Goal: Task Accomplishment & Management: Manage account settings

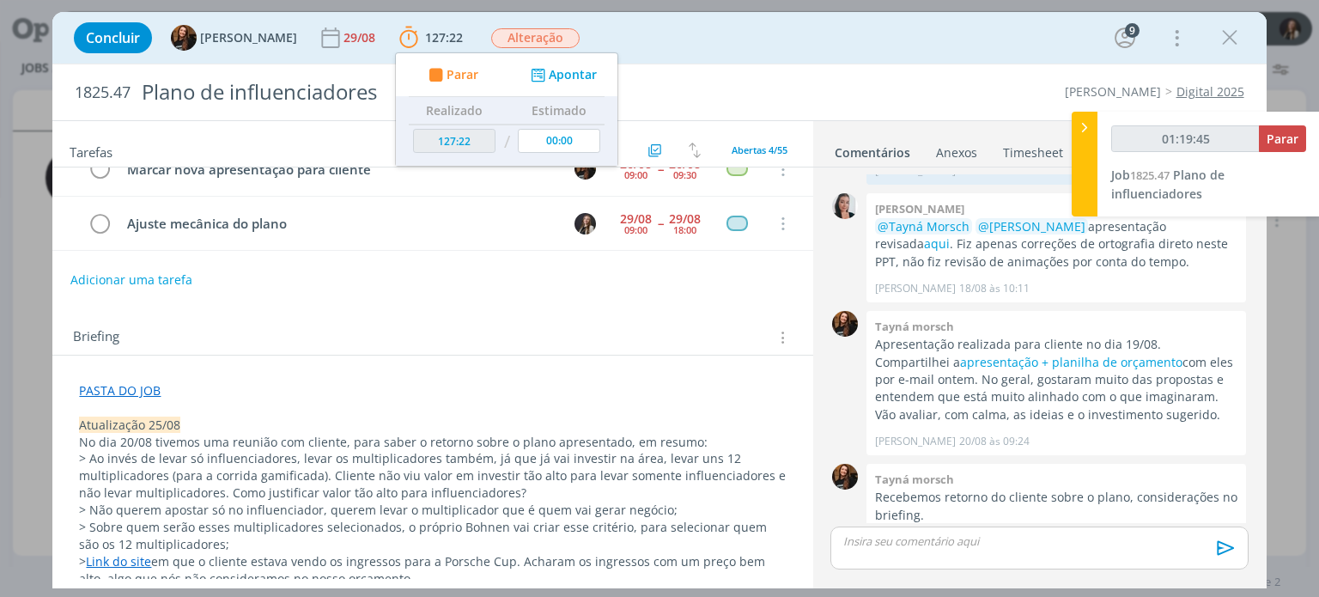
scroll to position [258, 0]
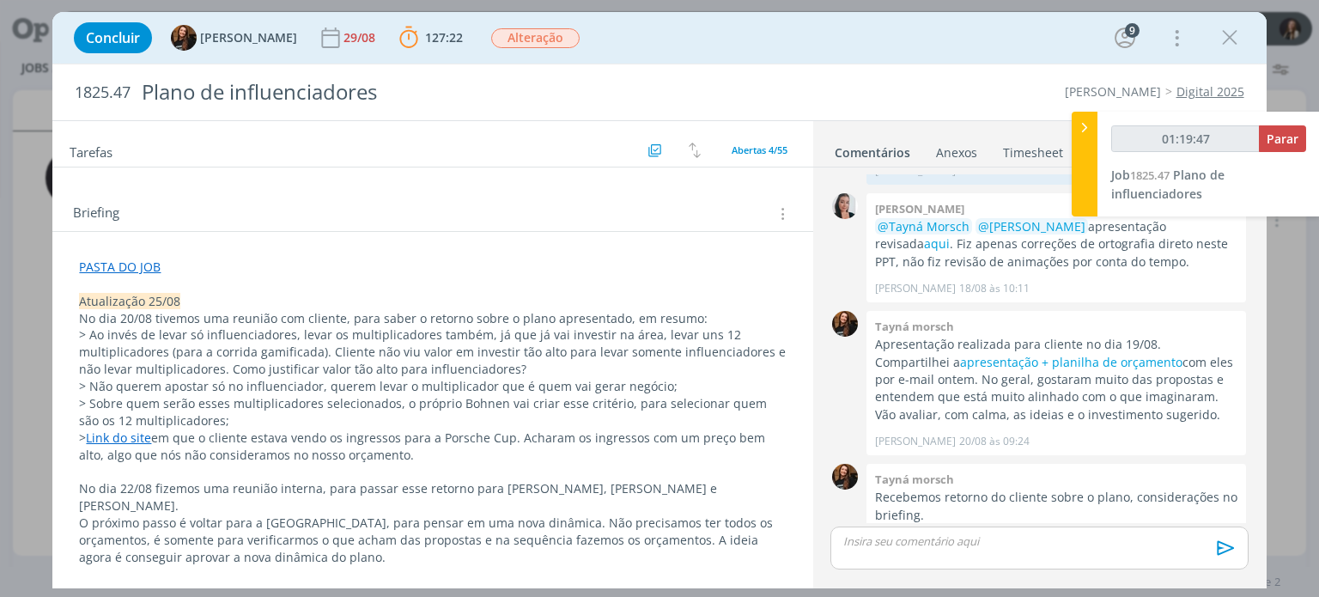
click at [135, 429] on link "Link do site" at bounding box center [118, 437] width 65 height 16
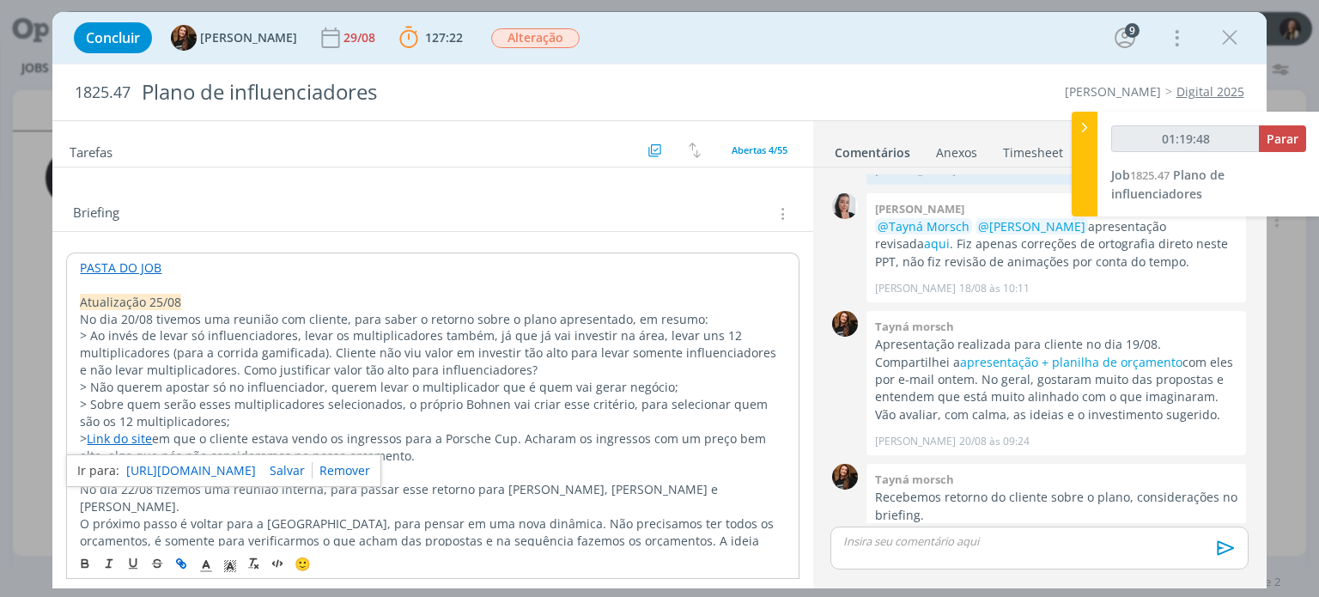
click at [162, 466] on link "[URL][DOMAIN_NAME]" at bounding box center [191, 470] width 130 height 22
type input "01:26:12"
click at [1292, 140] on span "Parar" at bounding box center [1283, 139] width 32 height 16
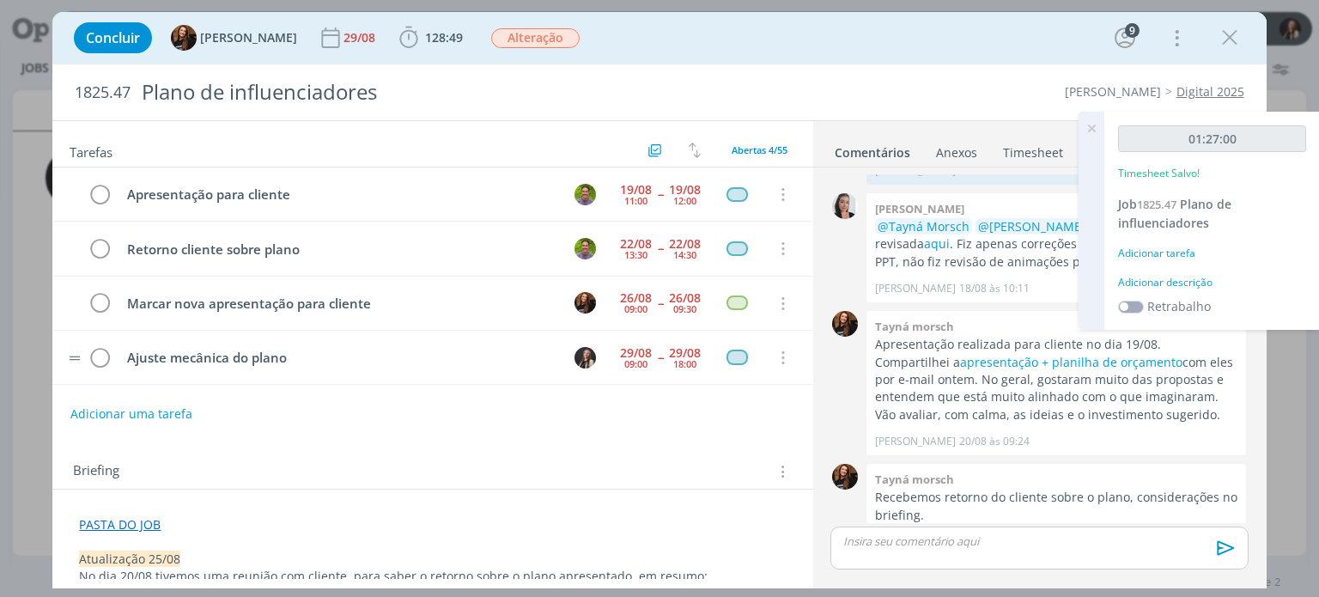
scroll to position [0, 0]
click at [1236, 42] on icon "dialog" at bounding box center [1230, 38] width 26 height 26
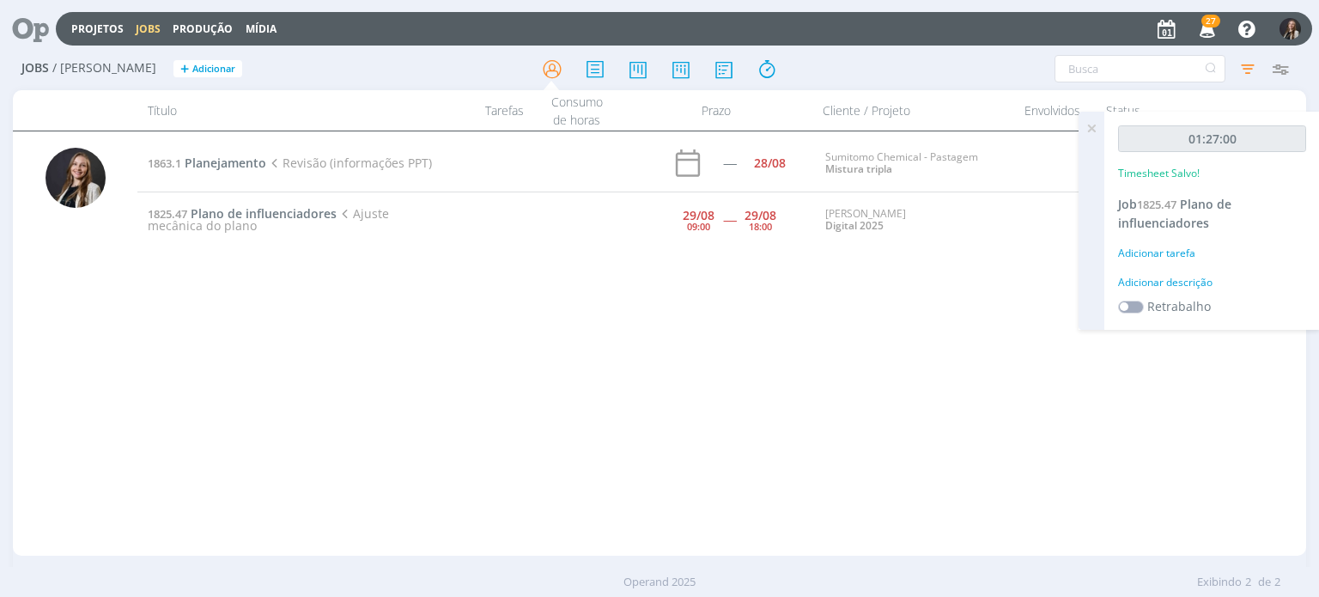
click at [38, 28] on icon at bounding box center [24, 28] width 35 height 33
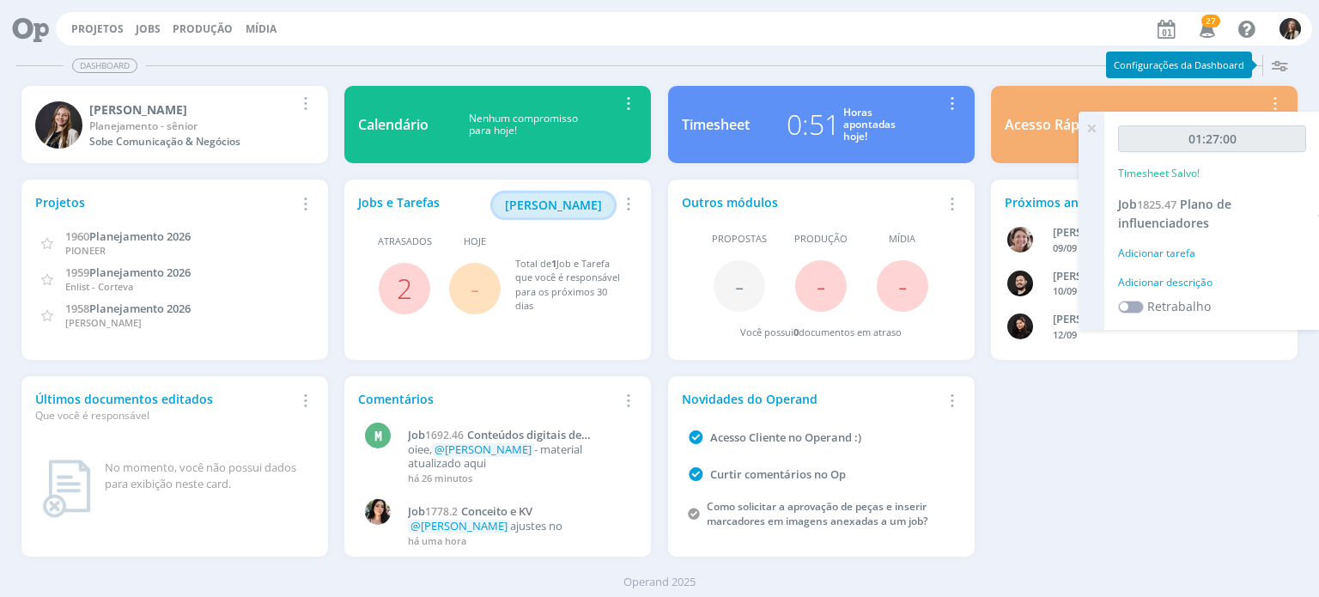
click at [574, 201] on span "[PERSON_NAME]" at bounding box center [553, 205] width 97 height 16
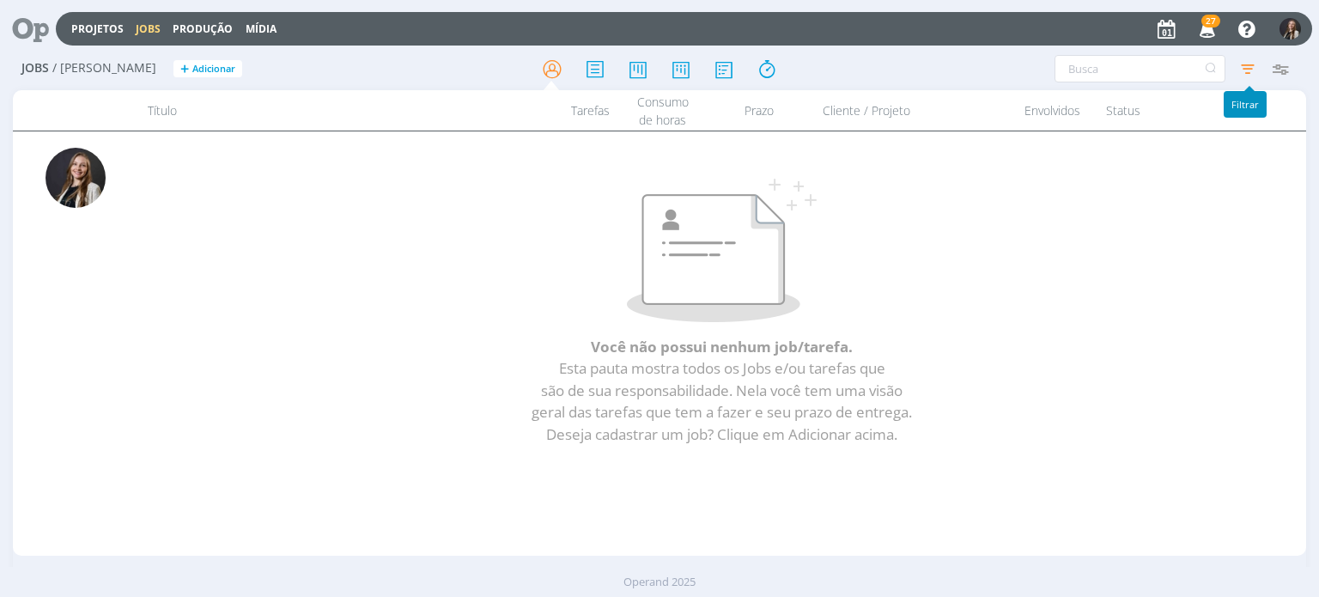
click at [1250, 61] on icon "button" at bounding box center [1247, 68] width 31 height 31
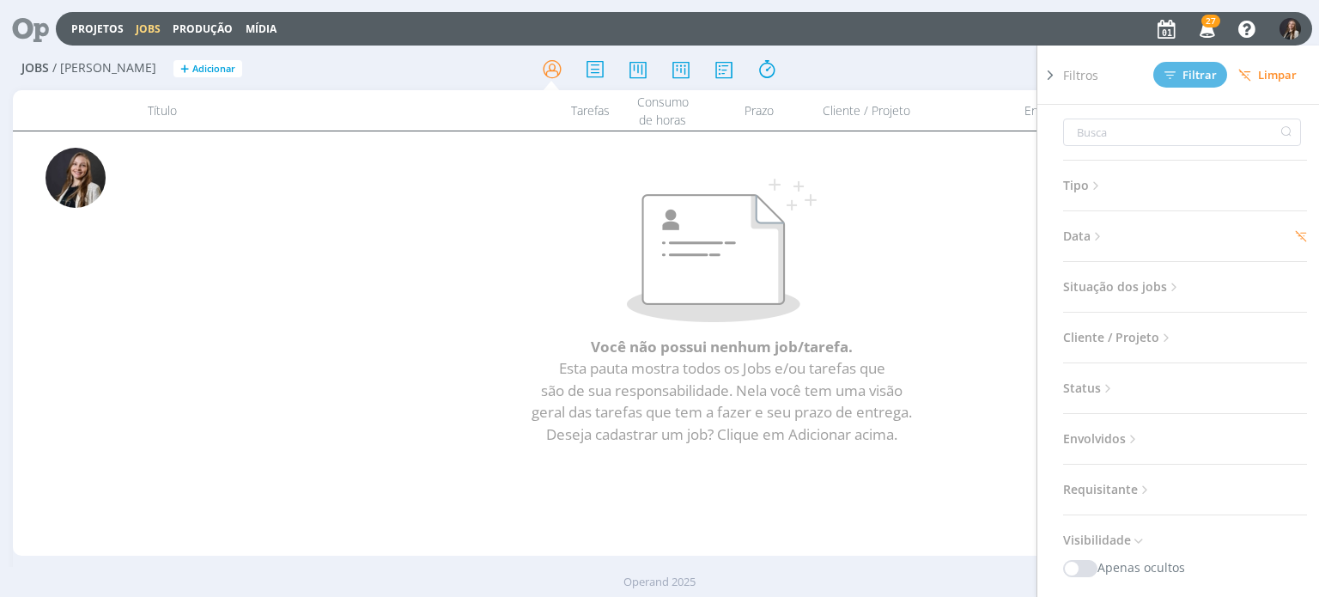
drag, startPoint x: 1278, startPoint y: 79, endPoint x: 1274, endPoint y: 161, distance: 81.6
click at [1278, 78] on span "Limpar" at bounding box center [1267, 75] width 58 height 13
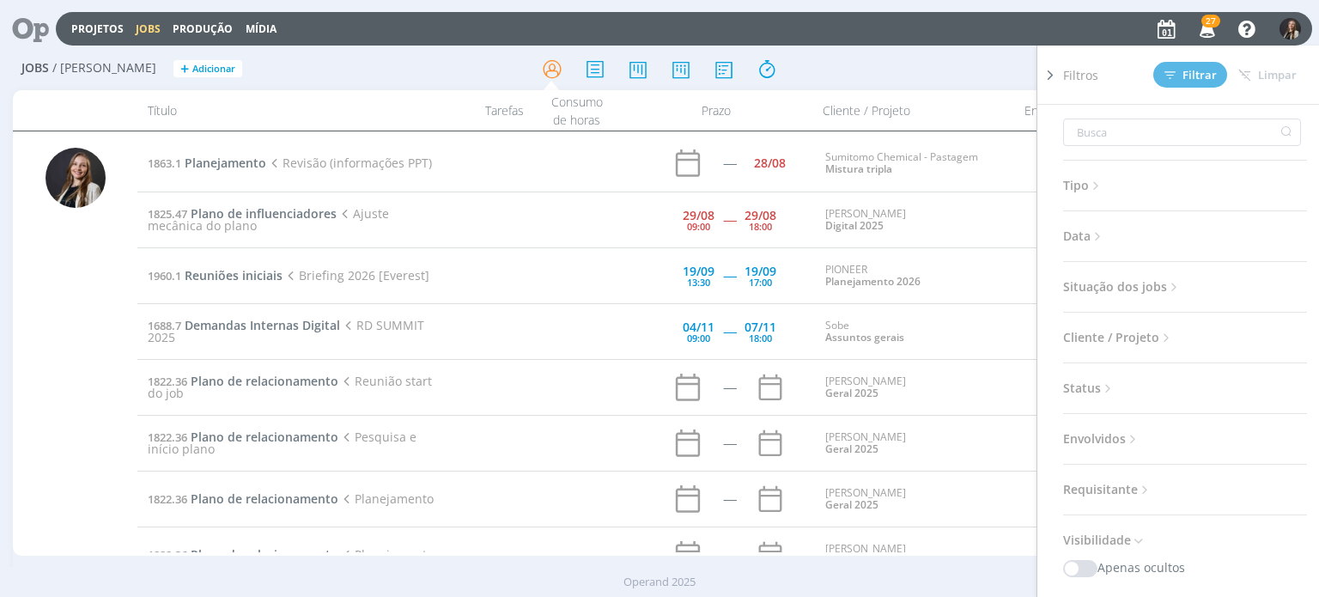
click at [1077, 234] on span "Data" at bounding box center [1084, 236] width 42 height 22
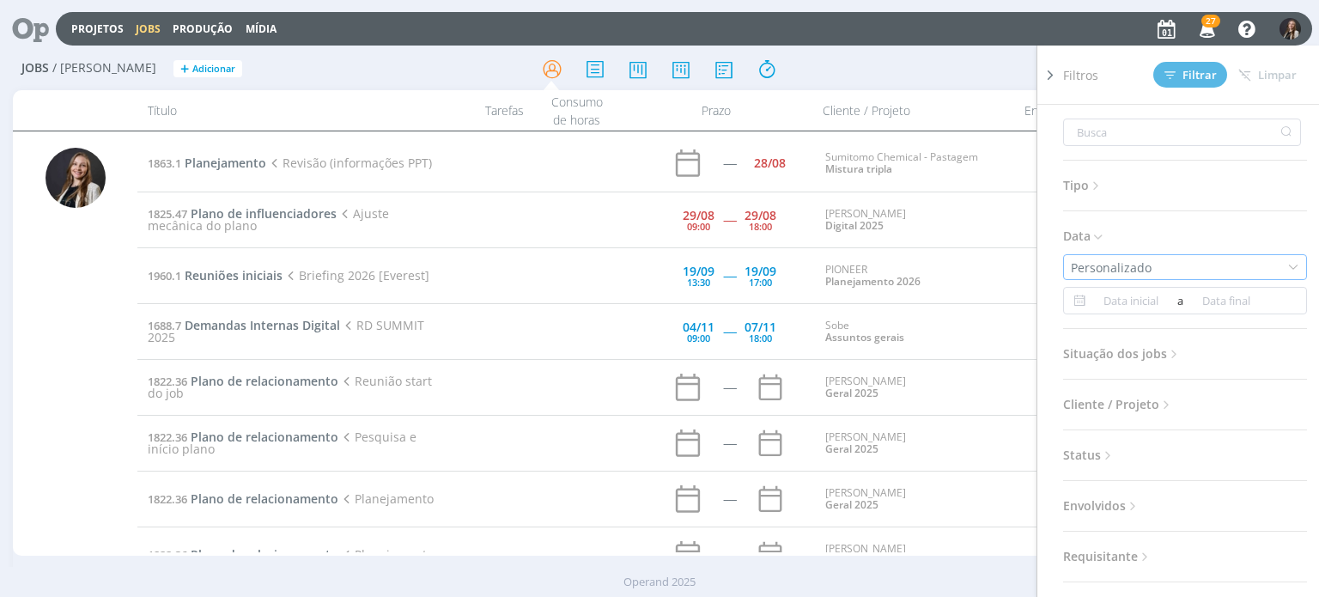
click at [1116, 267] on div "Personalizado" at bounding box center [1113, 267] width 84 height 18
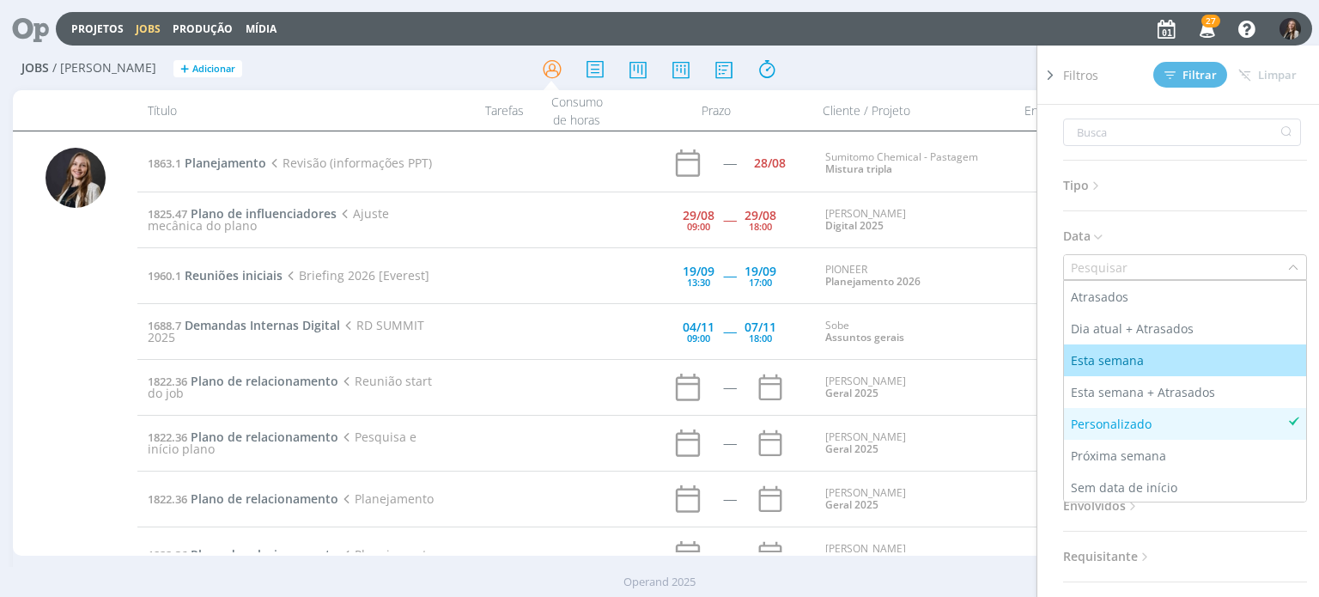
click at [1142, 358] on div "Esta semana" at bounding box center [1109, 360] width 76 height 18
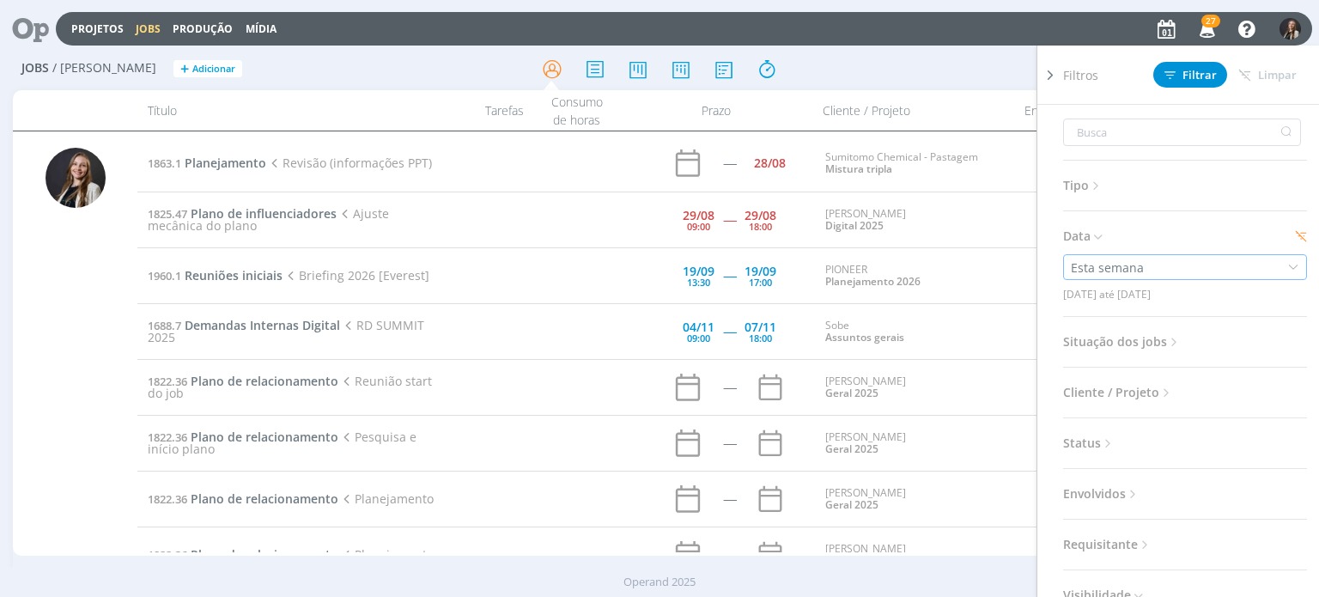
click at [1175, 274] on div "Esta semana" at bounding box center [1185, 267] width 244 height 26
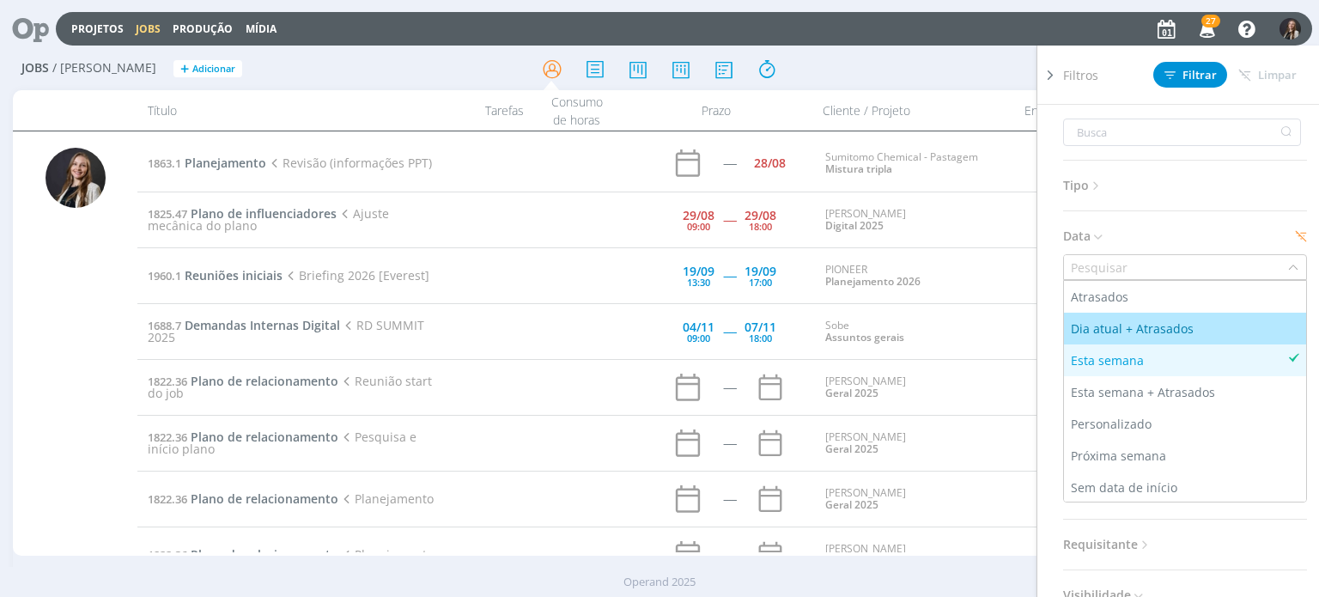
click at [1166, 332] on div "Dia atual + Atrasados" at bounding box center [1134, 328] width 126 height 18
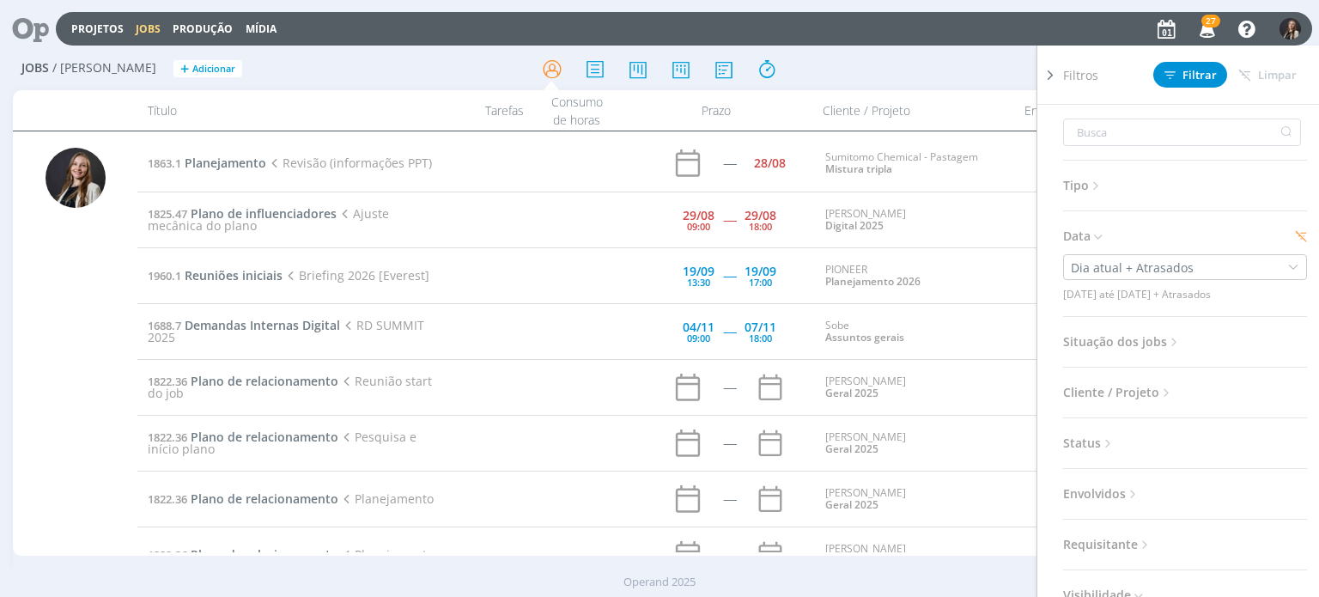
click at [1176, 343] on icon at bounding box center [1174, 342] width 15 height 15
click at [1182, 73] on span "Filtrar" at bounding box center [1190, 75] width 52 height 11
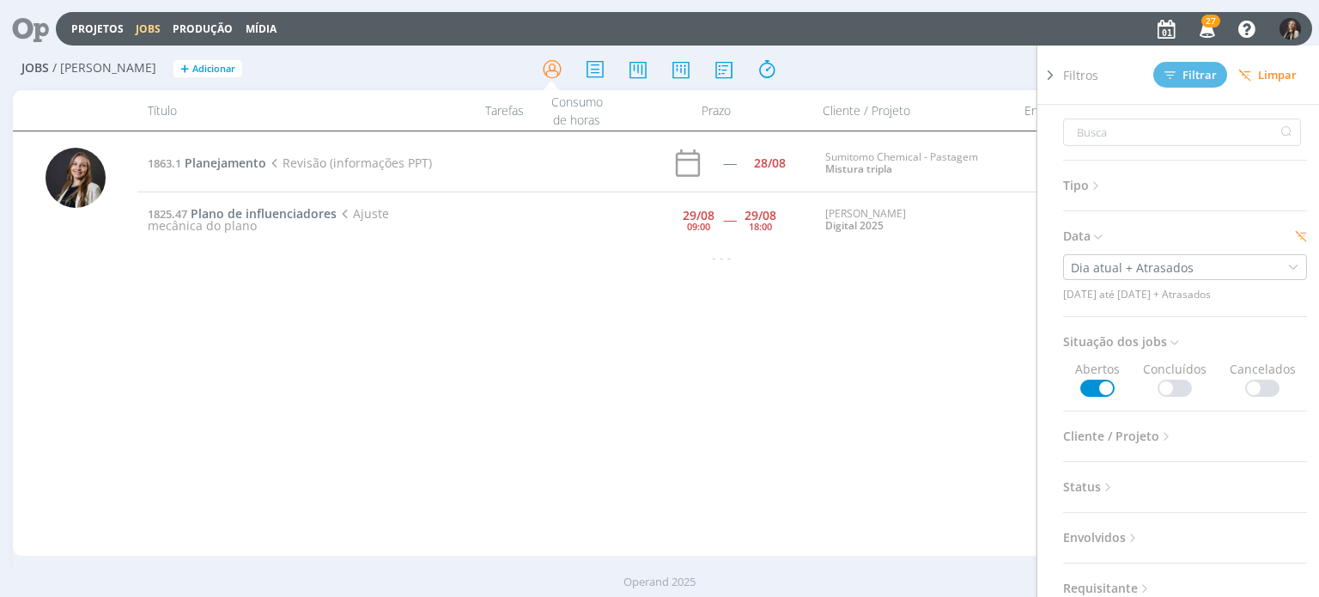
click at [1059, 76] on div at bounding box center [1050, 315] width 26 height 539
